Goal: Navigation & Orientation: Go to known website

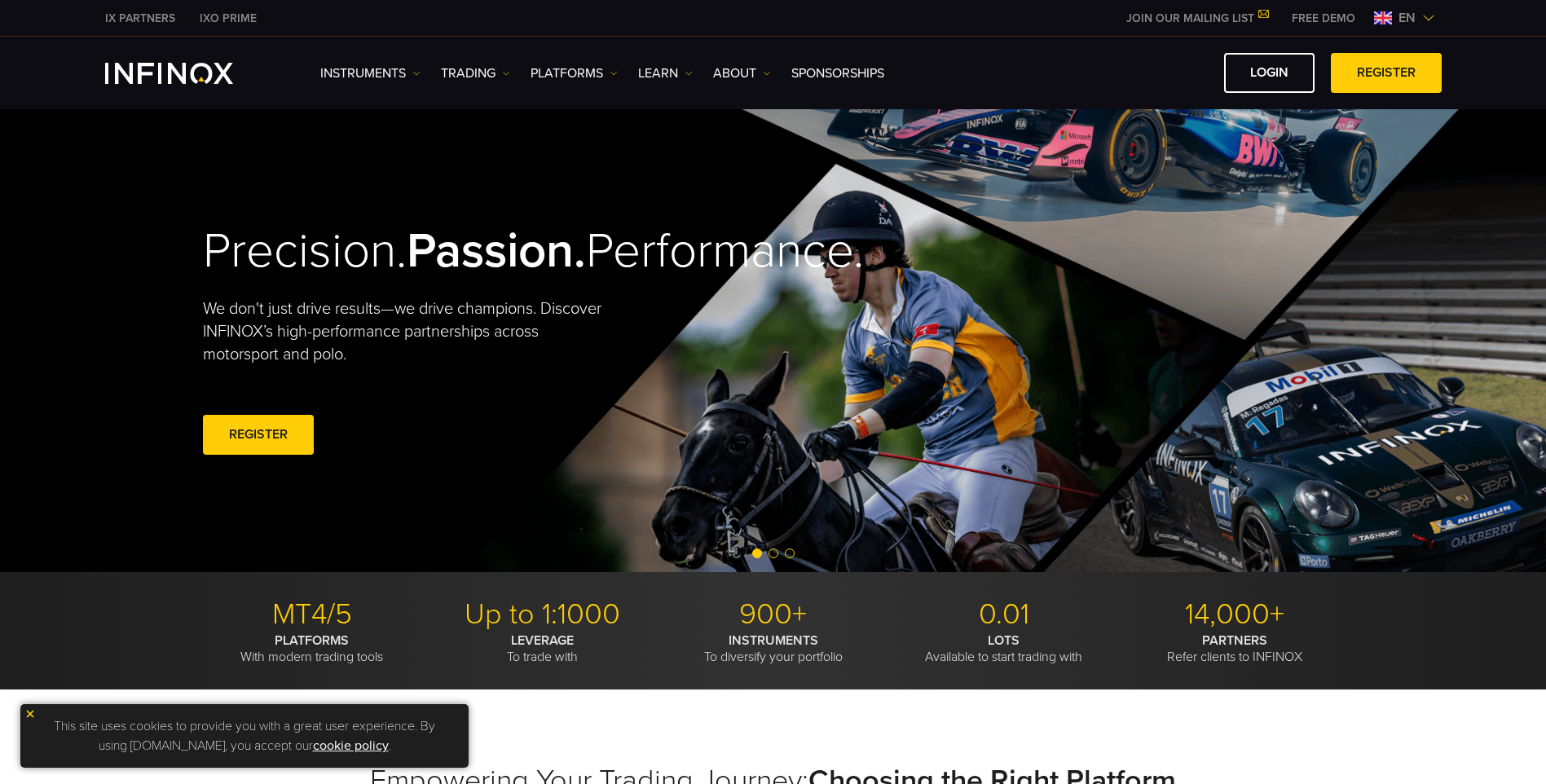
click at [1394, 19] on span "en" at bounding box center [1407, 18] width 30 height 20
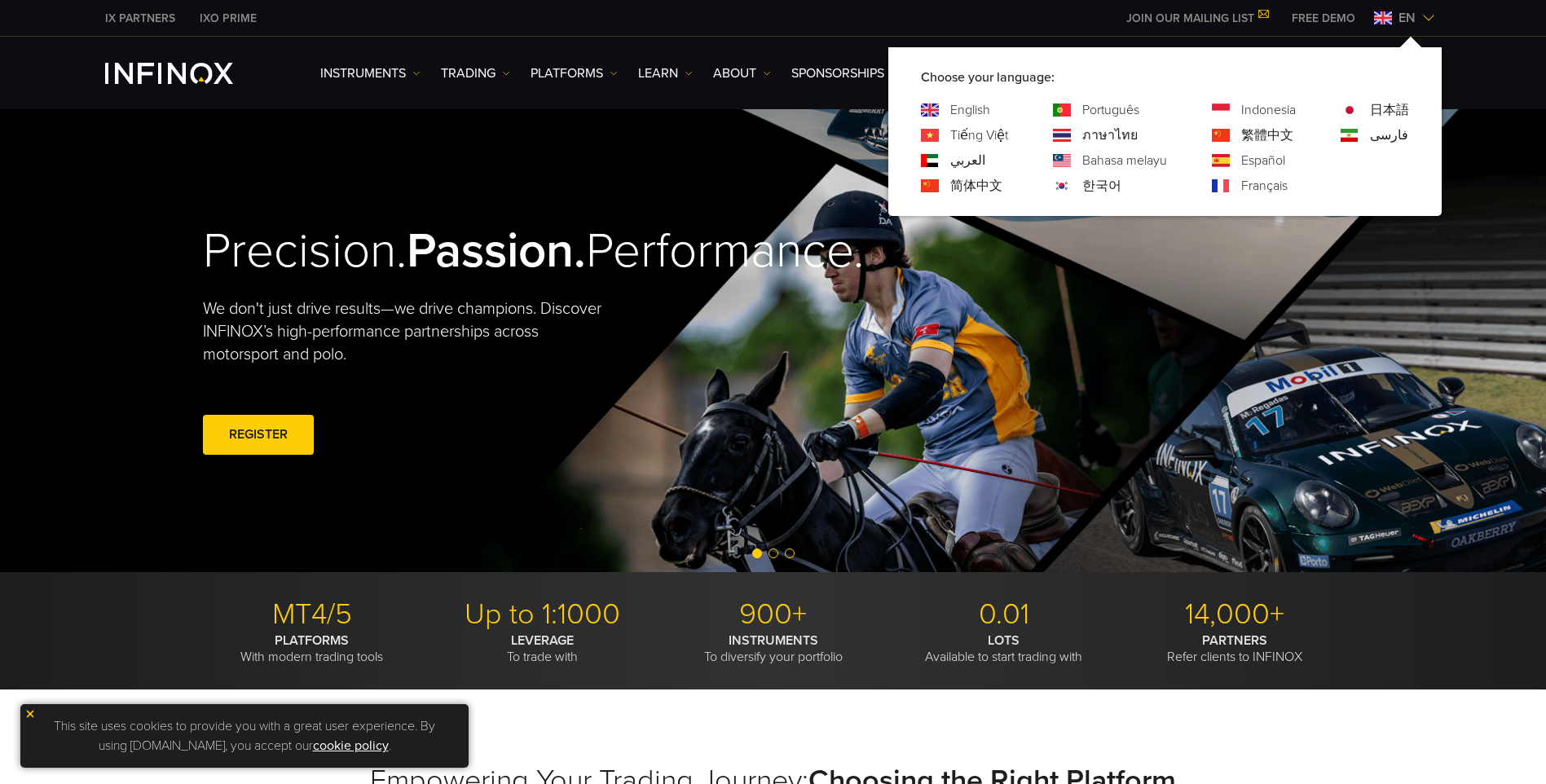
click at [1088, 189] on link "한국어" at bounding box center [1102, 186] width 39 height 20
